Goal: Transaction & Acquisition: Download file/media

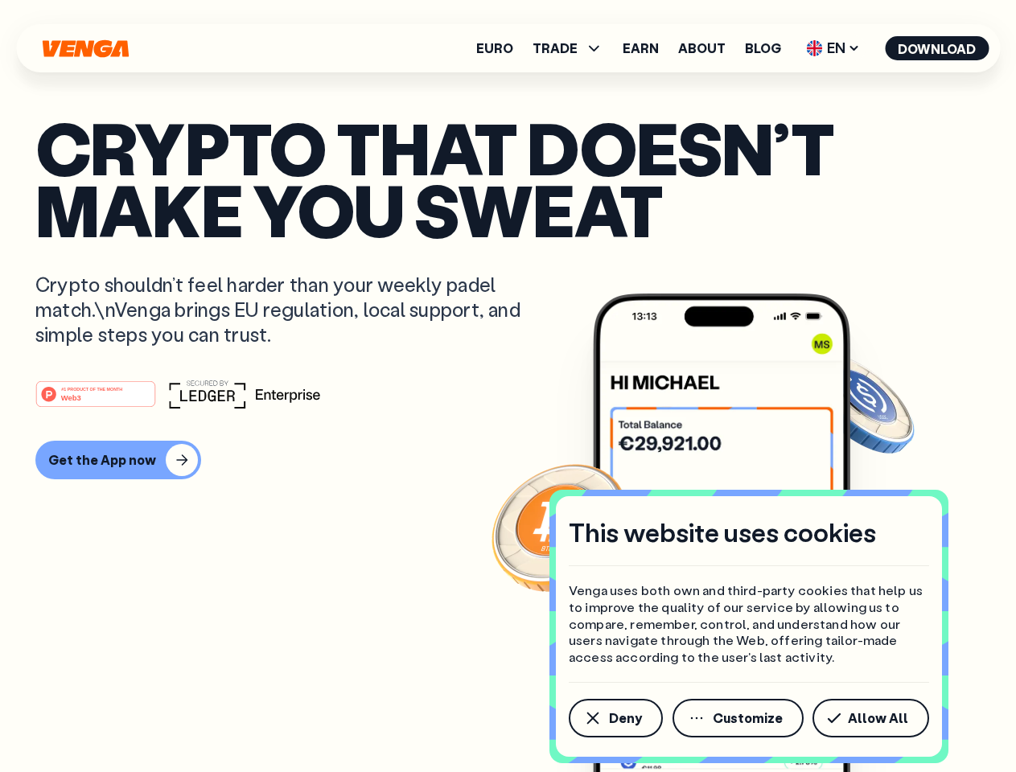
click at [508, 386] on div "#1 PRODUCT OF THE MONTH Web3" at bounding box center [507, 394] width 945 height 29
click at [615, 719] on span "Deny" at bounding box center [625, 718] width 33 height 13
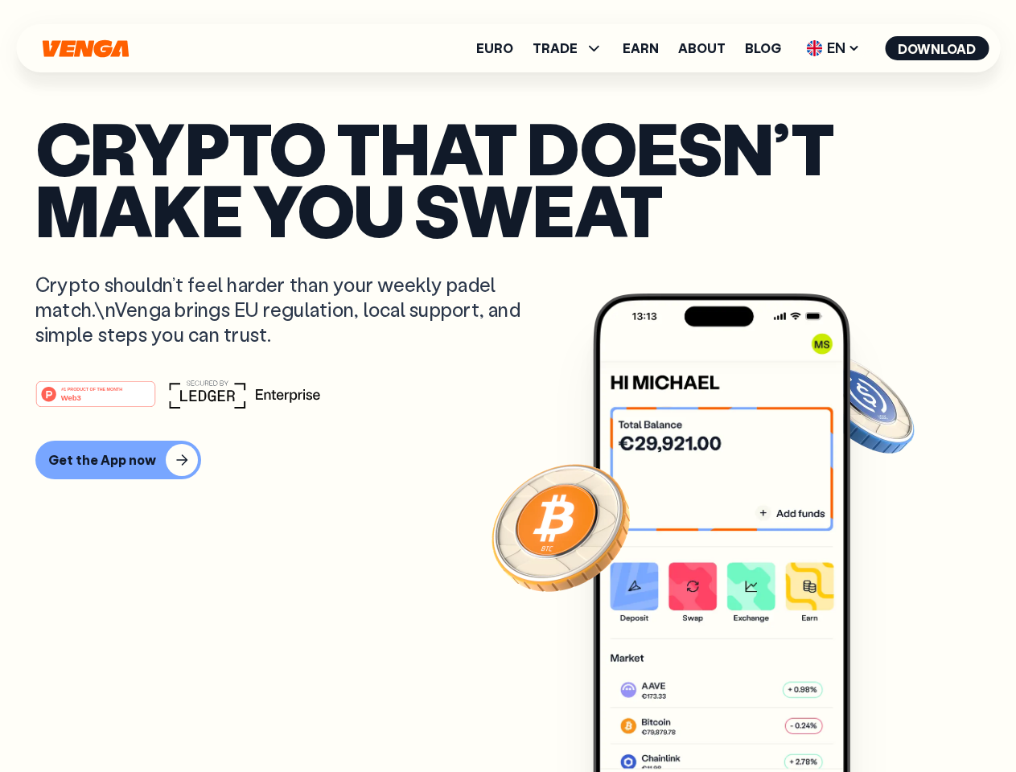
click at [739, 719] on img at bounding box center [721, 563] width 257 height 539
click at [874, 719] on article "Crypto that doesn’t make you sweat Crypto shouldn’t feel harder than your weekl…" at bounding box center [507, 418] width 945 height 603
click at [573, 48] on span "TRADE" at bounding box center [555, 48] width 45 height 13
click at [834, 48] on span "EN" at bounding box center [833, 48] width 65 height 26
click at [937, 48] on button "Download" at bounding box center [937, 48] width 104 height 24
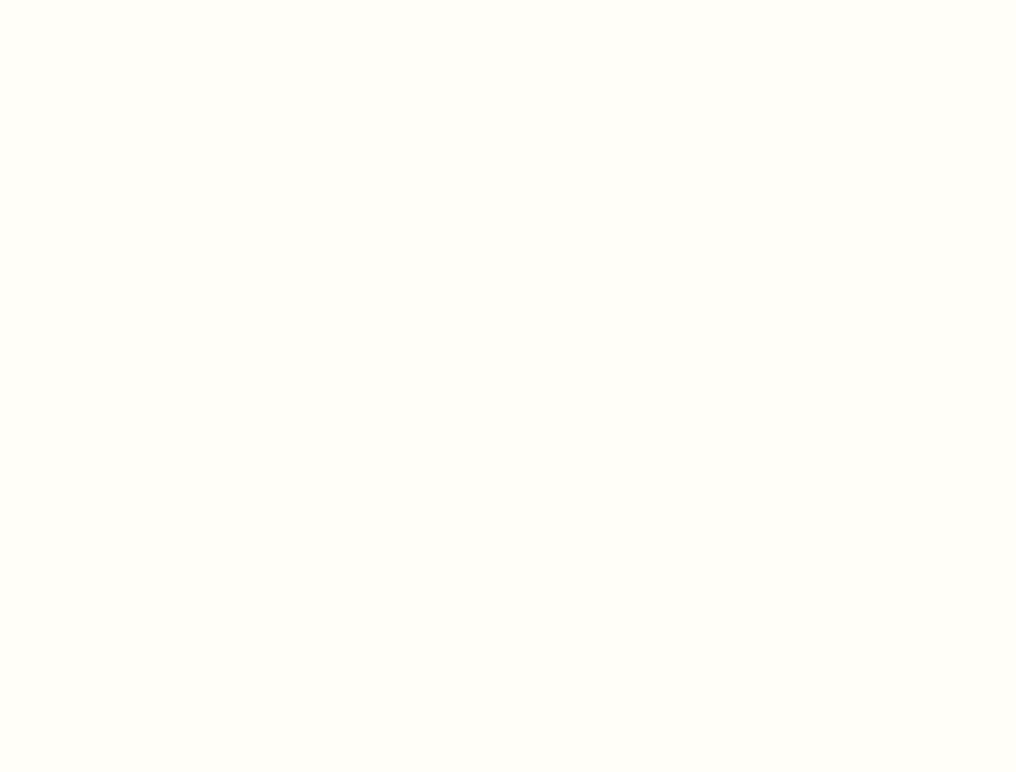
click at [116, 0] on html "This website uses cookies Venga uses both own and third-party cookies that help…" at bounding box center [508, 0] width 1016 height 0
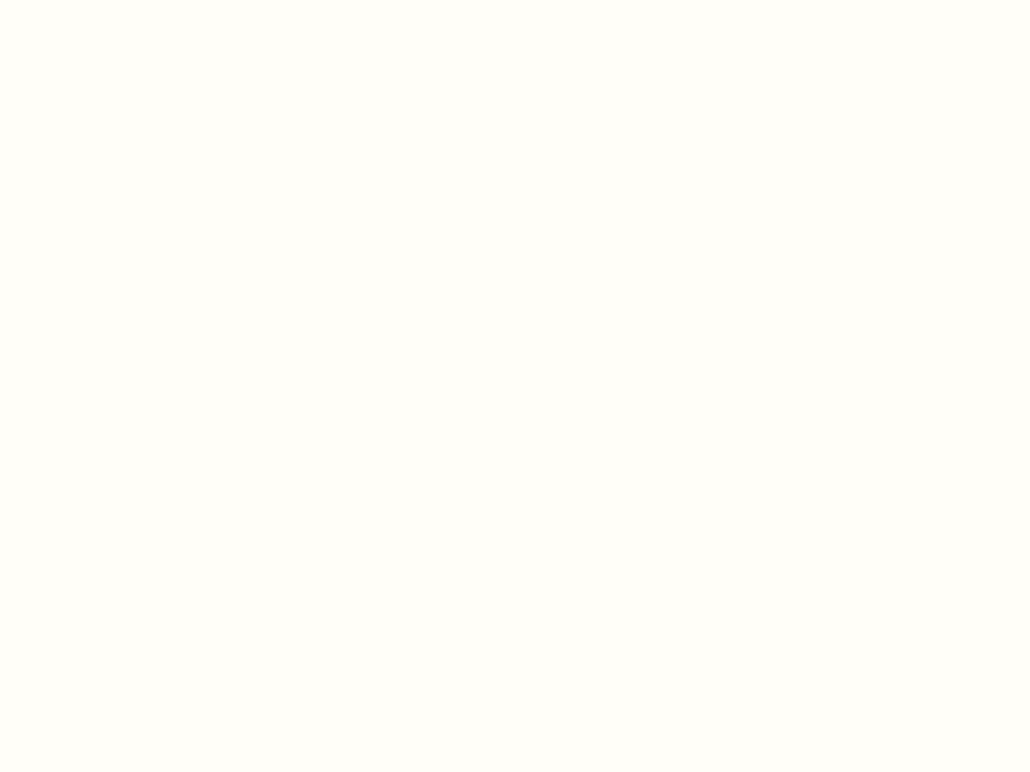
click at [98, 0] on html "This website uses cookies Venga uses both own and third-party cookies that help…" at bounding box center [515, 0] width 1030 height 0
